Goal: Navigation & Orientation: Find specific page/section

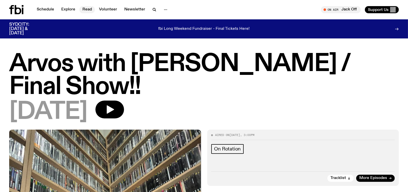
click at [88, 8] on link "Read" at bounding box center [87, 9] width 16 height 7
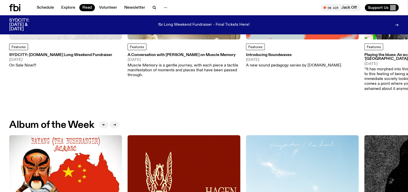
scroll to position [127, 0]
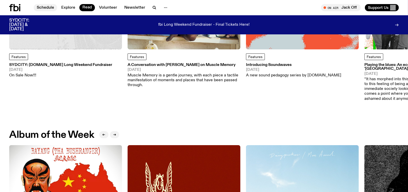
click at [40, 7] on link "Schedule" at bounding box center [45, 7] width 23 height 7
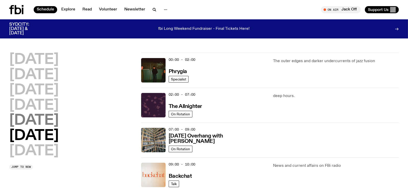
click at [38, 121] on h2 "[DATE]" at bounding box center [33, 121] width 49 height 14
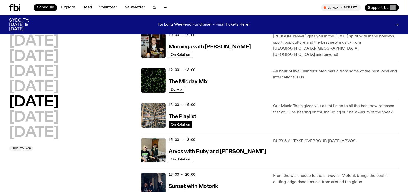
scroll to position [116, 0]
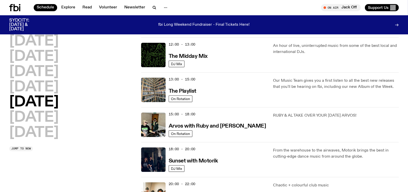
click at [190, 129] on div "15:00 - 18:00 Arvos with [PERSON_NAME] and [PERSON_NAME]" at bounding box center [218, 125] width 98 height 24
click at [189, 127] on h3 "Arvos with Ruby and [PERSON_NAME]" at bounding box center [217, 126] width 97 height 5
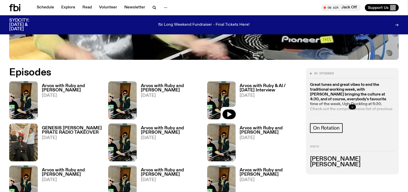
scroll to position [279, 0]
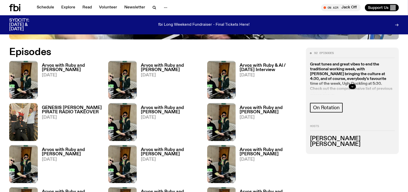
click at [48, 64] on h3 "Arvos with Ruby and [PERSON_NAME]" at bounding box center [72, 68] width 60 height 9
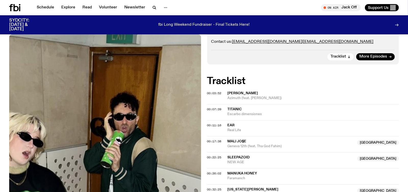
scroll to position [125, 0]
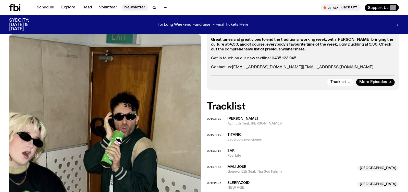
click at [129, 7] on link "Newsletter" at bounding box center [134, 7] width 27 height 7
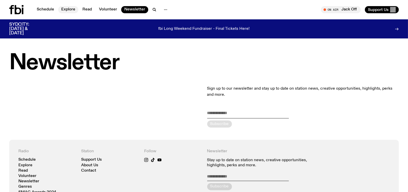
click at [69, 10] on link "Explore" at bounding box center [68, 9] width 20 height 7
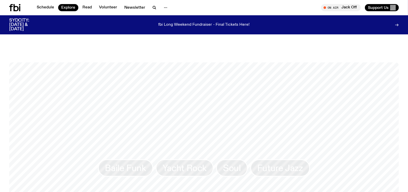
scroll to position [585, 0]
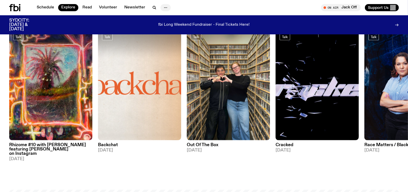
click at [164, 5] on icon "button" at bounding box center [166, 8] width 6 height 6
click at [108, 7] on link "Volunteer" at bounding box center [108, 7] width 24 height 7
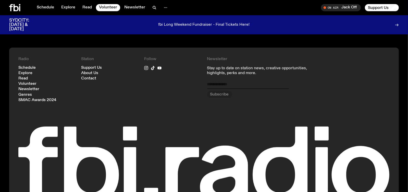
scroll to position [510, 0]
